Goal: Information Seeking & Learning: Learn about a topic

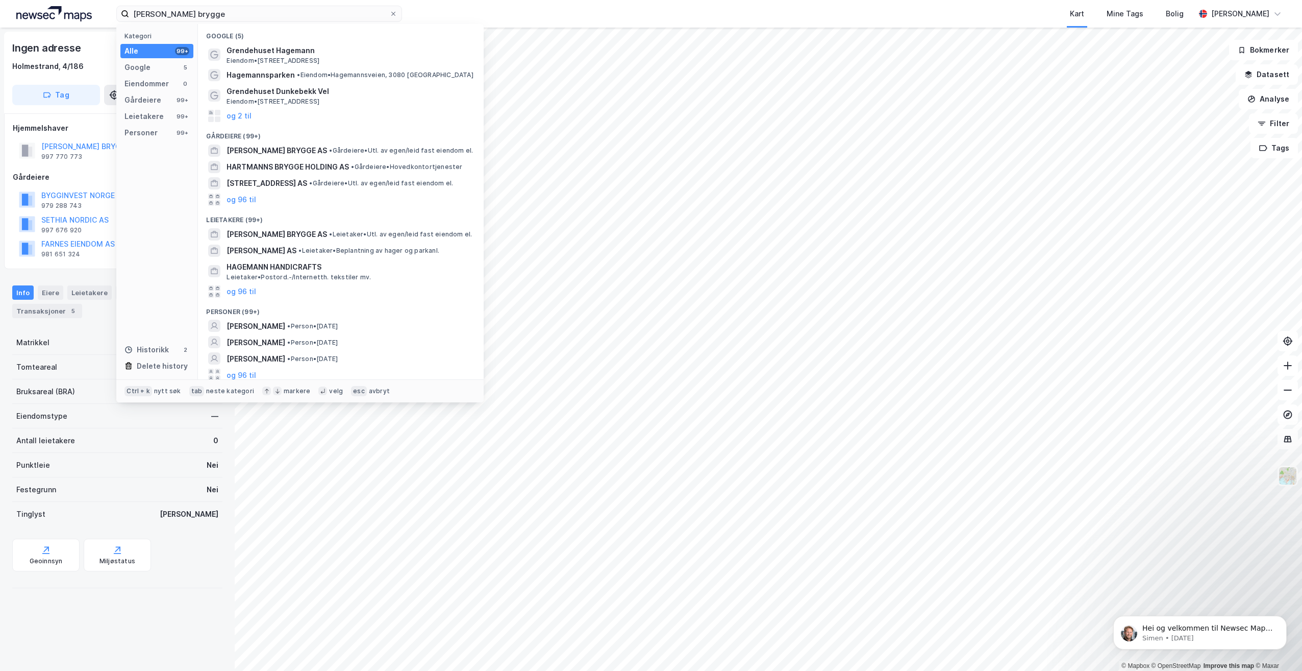
drag, startPoint x: 186, startPoint y: 16, endPoint x: 65, endPoint y: 16, distance: 121.5
click at [65, 16] on div "hagemanns brygge Kategori Alle 99+ Google 5 Eiendommer 0 Gårdeiere 99+ Leietake…" at bounding box center [651, 14] width 1302 height 28
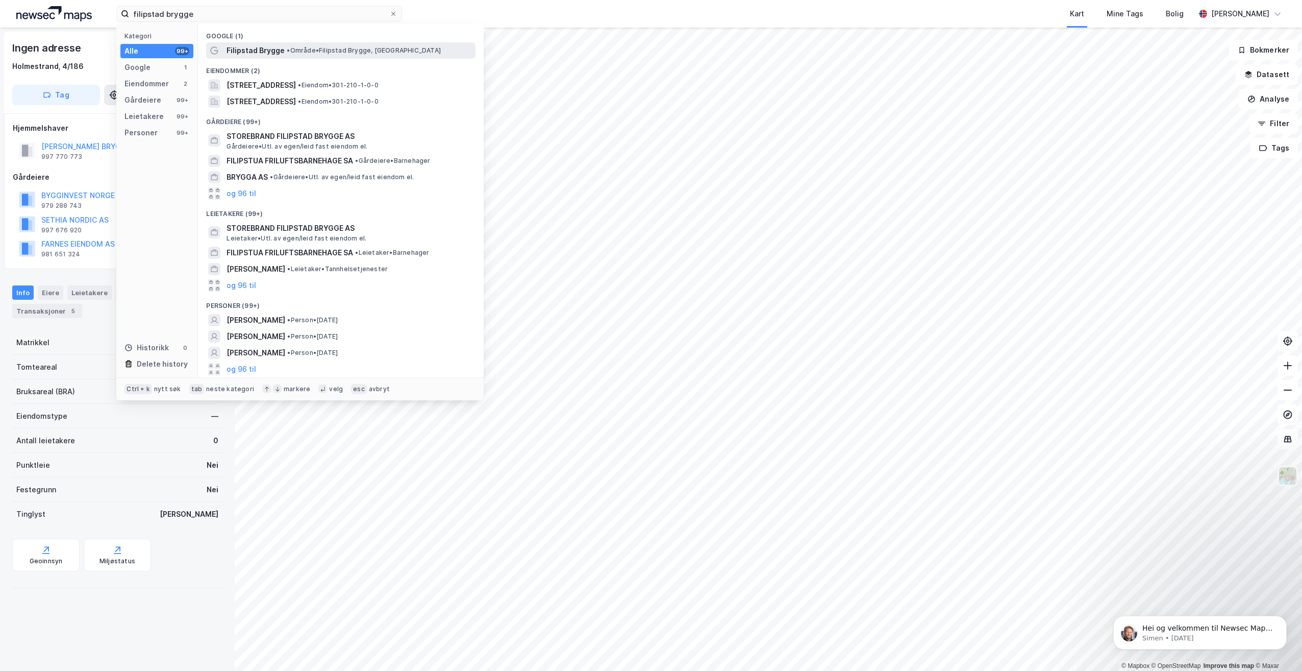
type input "filipstad brygge"
click at [319, 45] on div "Filipstad Brygge • Område • Filipstad Brygge, [GEOGRAPHIC_DATA]" at bounding box center [350, 50] width 247 height 12
